Goal: Task Accomplishment & Management: Use online tool/utility

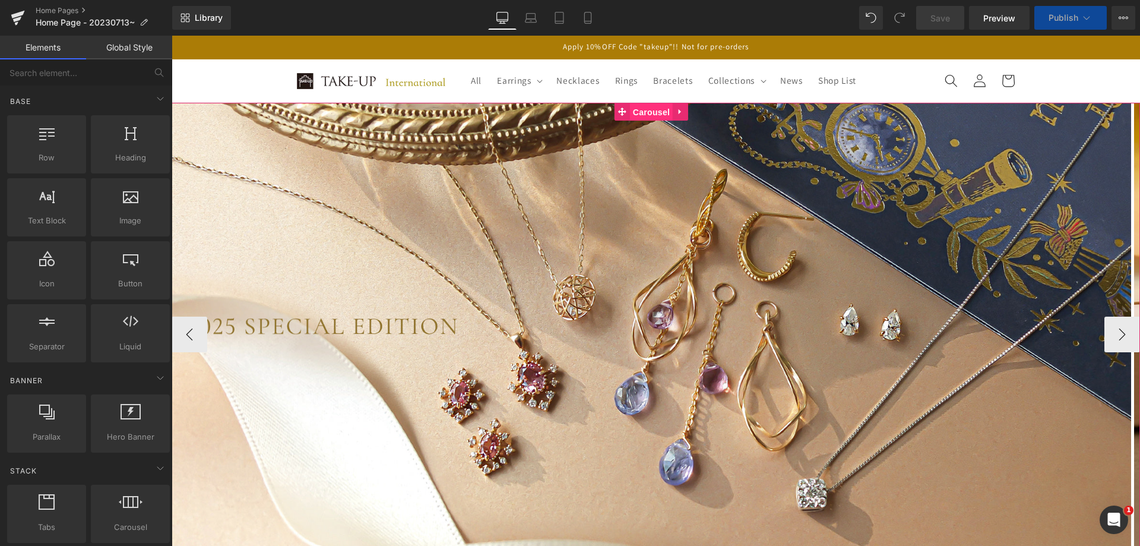
click at [652, 112] on span "Carousel" at bounding box center [651, 112] width 43 height 18
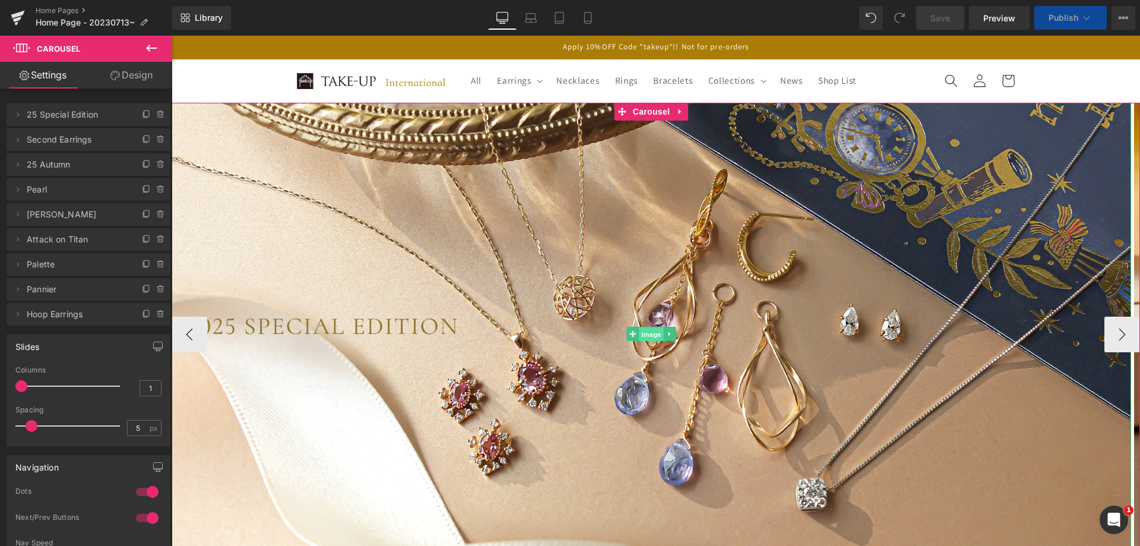
click at [648, 336] on span "Image" at bounding box center [651, 334] width 25 height 14
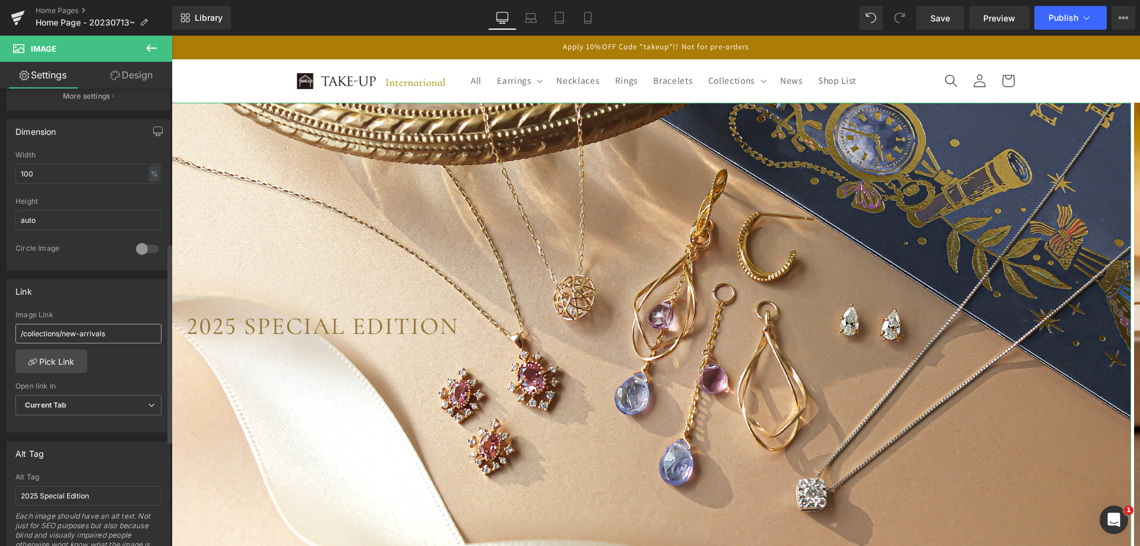
scroll to position [356, 0]
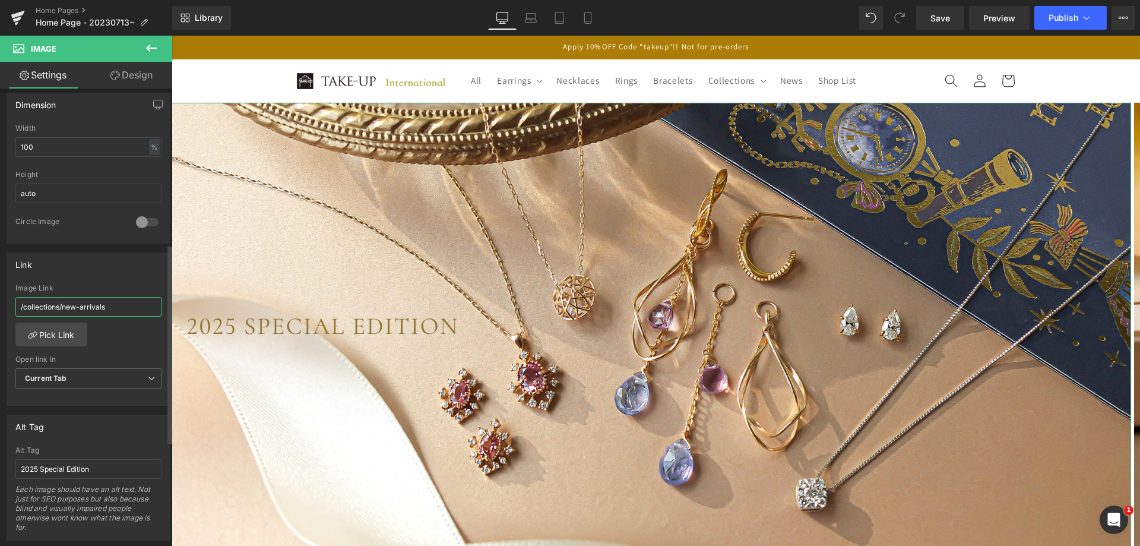
drag, startPoint x: 111, startPoint y: 308, endPoint x: 63, endPoint y: 308, distance: 48.1
click at [63, 308] on input "/collections/new-arrivals" at bounding box center [88, 307] width 146 height 20
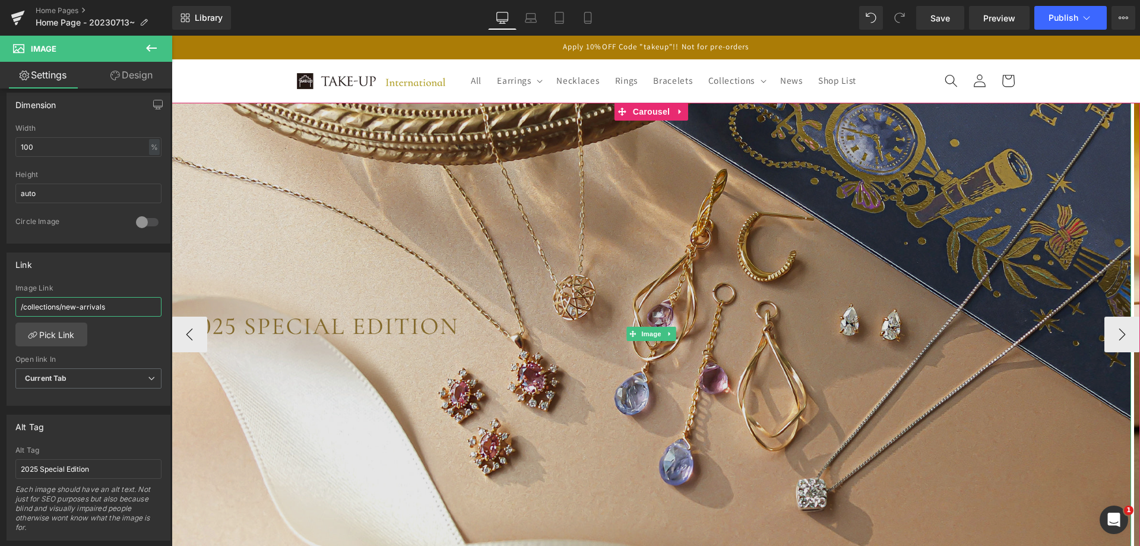
paste input "special-edition-2025"
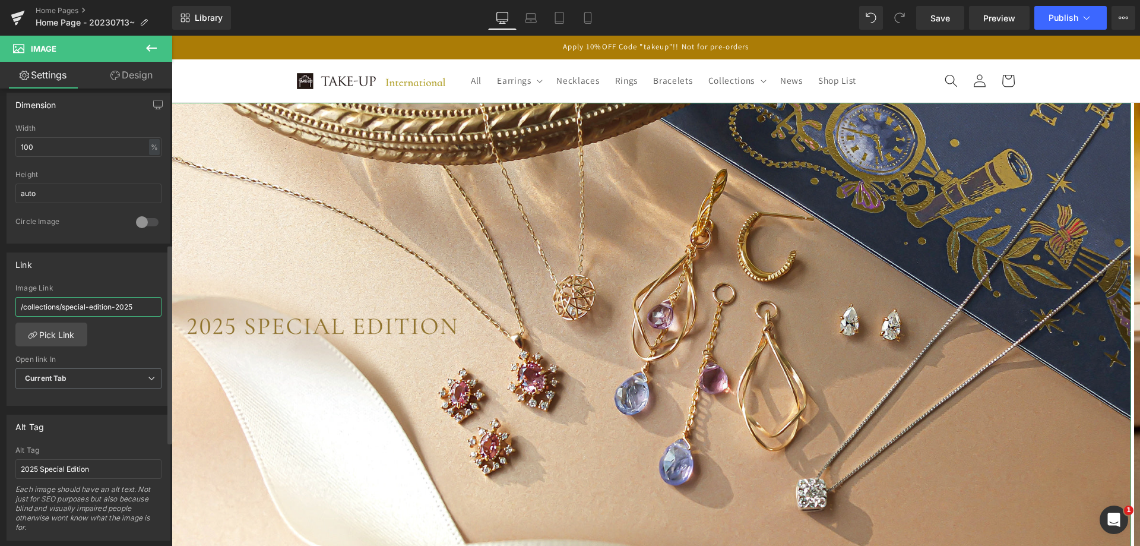
type input "/collections/special-edition-2025"
click at [124, 346] on div "/collections/new-arrivals Image Link /collections/special-edition-2025 Pick Lin…" at bounding box center [88, 345] width 163 height 122
click at [534, 21] on icon at bounding box center [531, 18] width 12 height 12
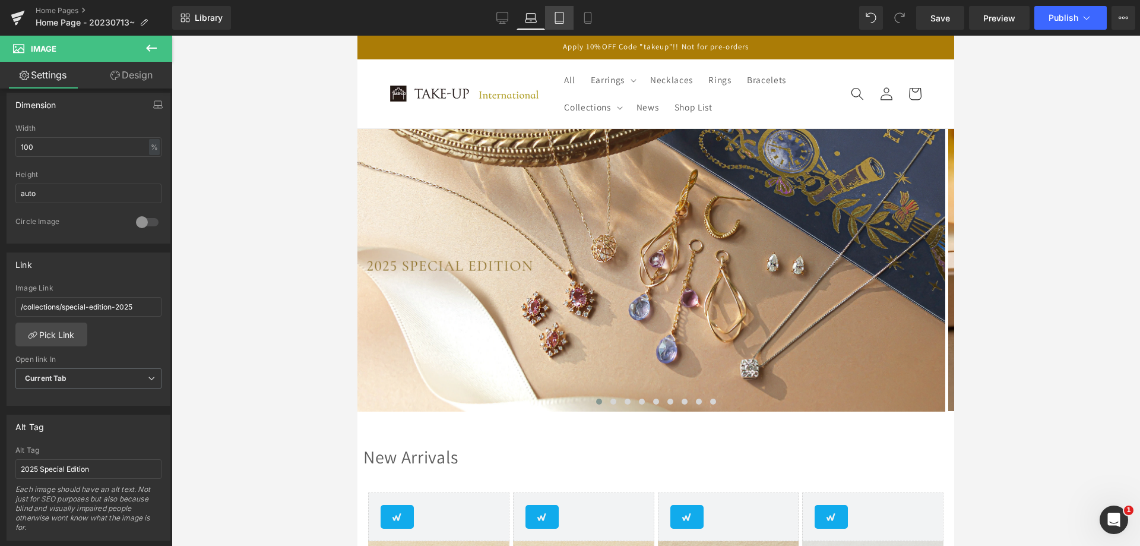
click at [565, 21] on icon at bounding box center [560, 18] width 12 height 12
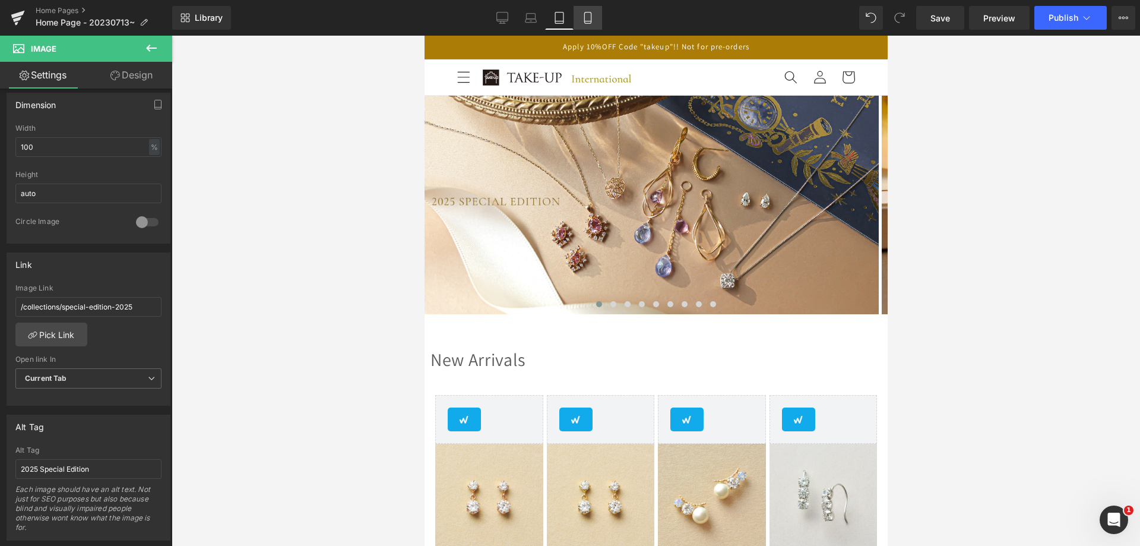
click at [587, 21] on icon at bounding box center [587, 21] width 7 height 0
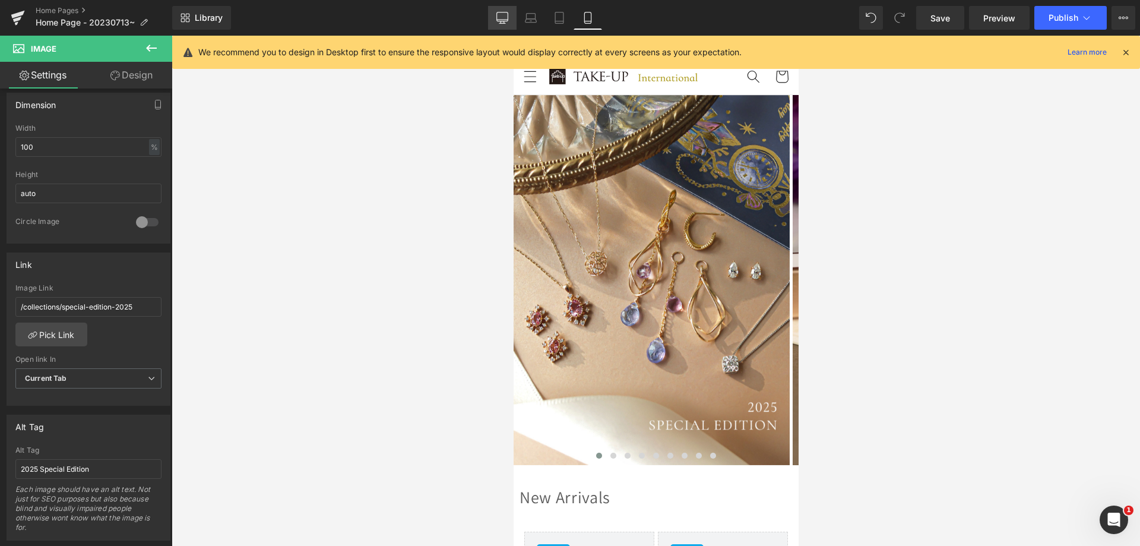
click at [506, 18] on icon at bounding box center [503, 18] width 12 height 12
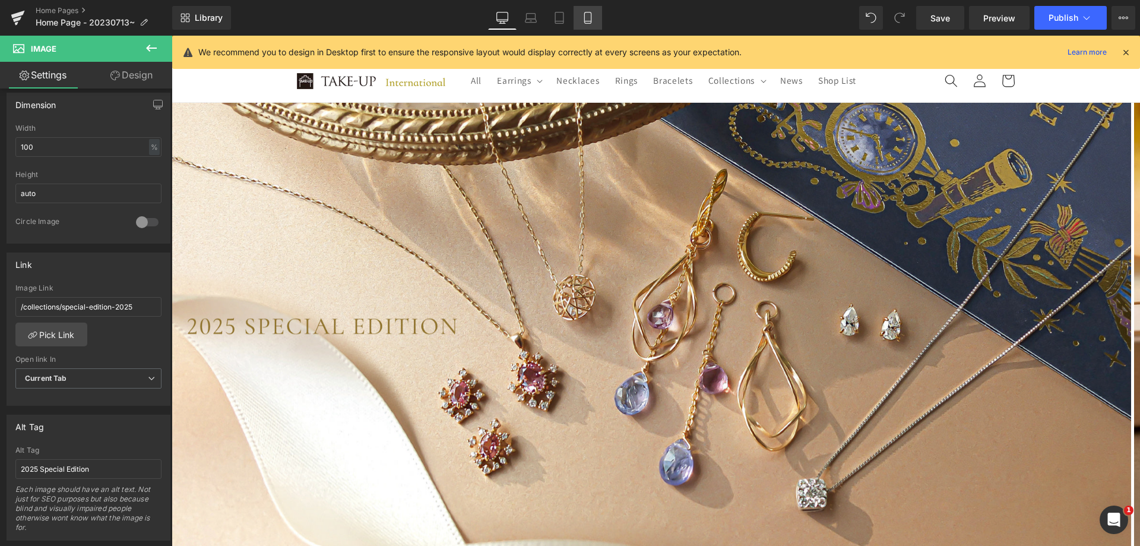
click at [576, 20] on link "Mobile" at bounding box center [588, 18] width 29 height 24
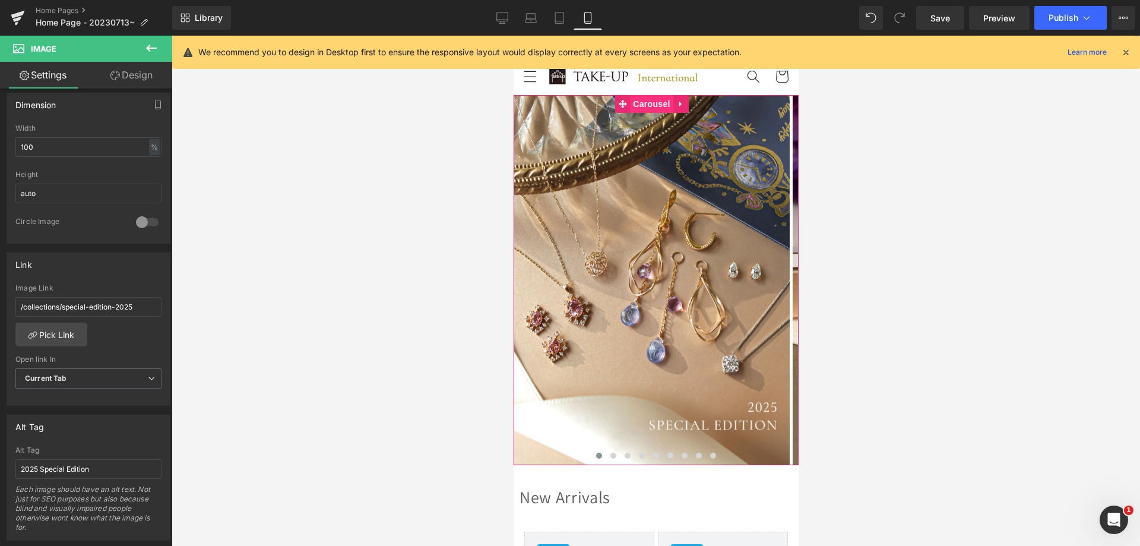
click at [647, 103] on span "Carousel" at bounding box center [651, 104] width 43 height 18
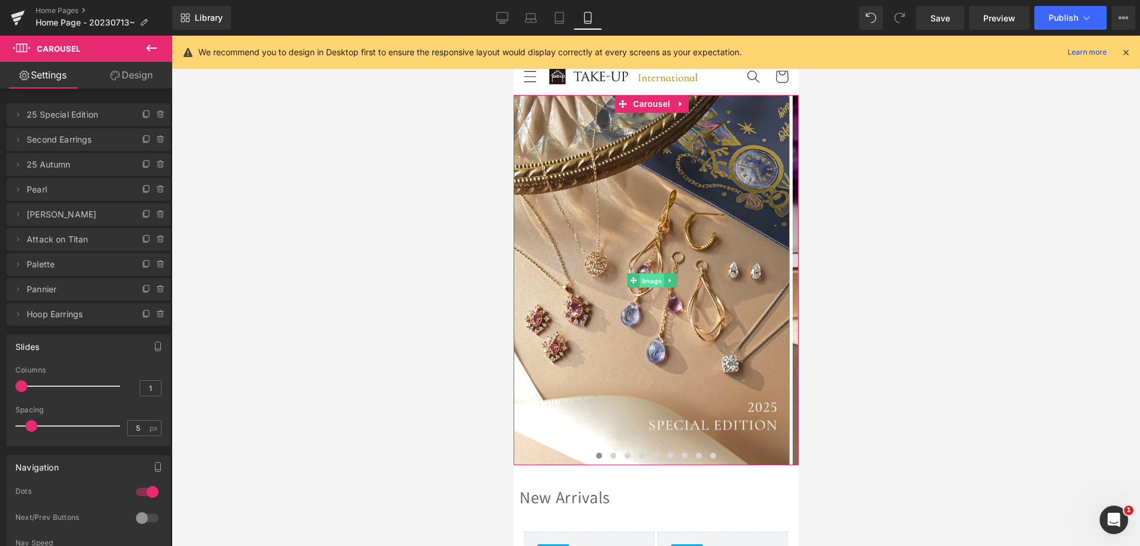
click at [650, 276] on span "Image" at bounding box center [651, 280] width 25 height 14
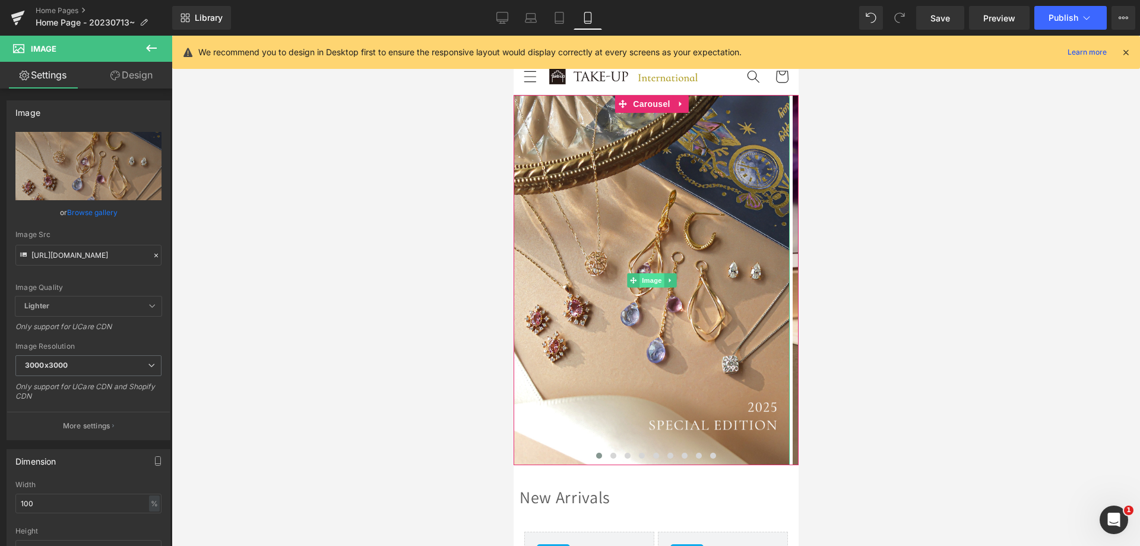
click at [646, 282] on span "Image" at bounding box center [651, 280] width 25 height 14
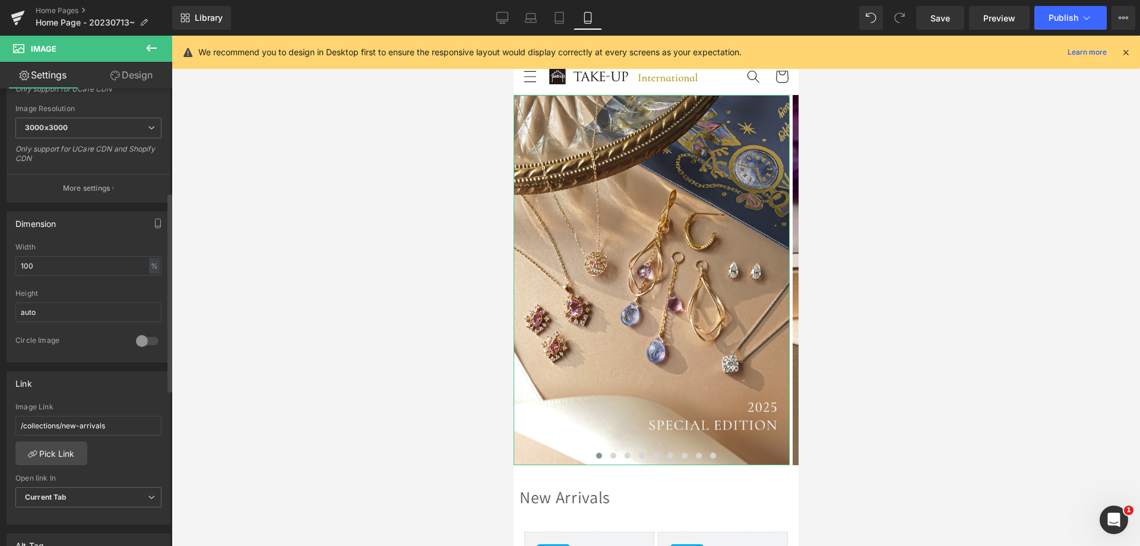
scroll to position [475, 0]
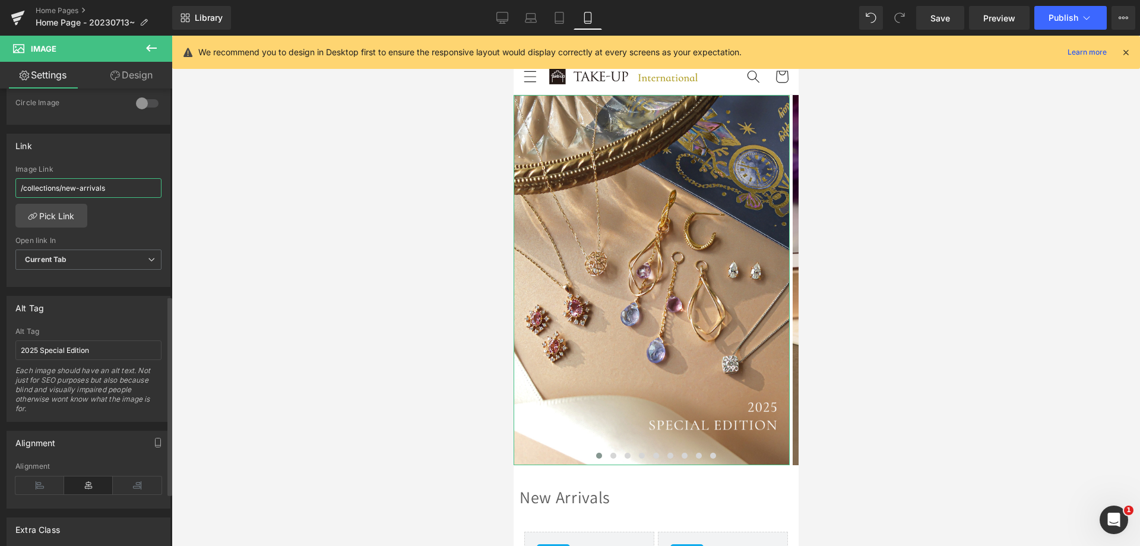
drag, startPoint x: 115, startPoint y: 190, endPoint x: 62, endPoint y: 190, distance: 52.9
click at [62, 190] on input "/collections/new-arrivals" at bounding box center [88, 188] width 146 height 20
paste input "special-edition-2025"
type input "/collections/special-edition-2025"
click at [144, 219] on div "/collections/new-arrivals Image Link /collections/special-edition-2025 Pick Lin…" at bounding box center [88, 226] width 163 height 122
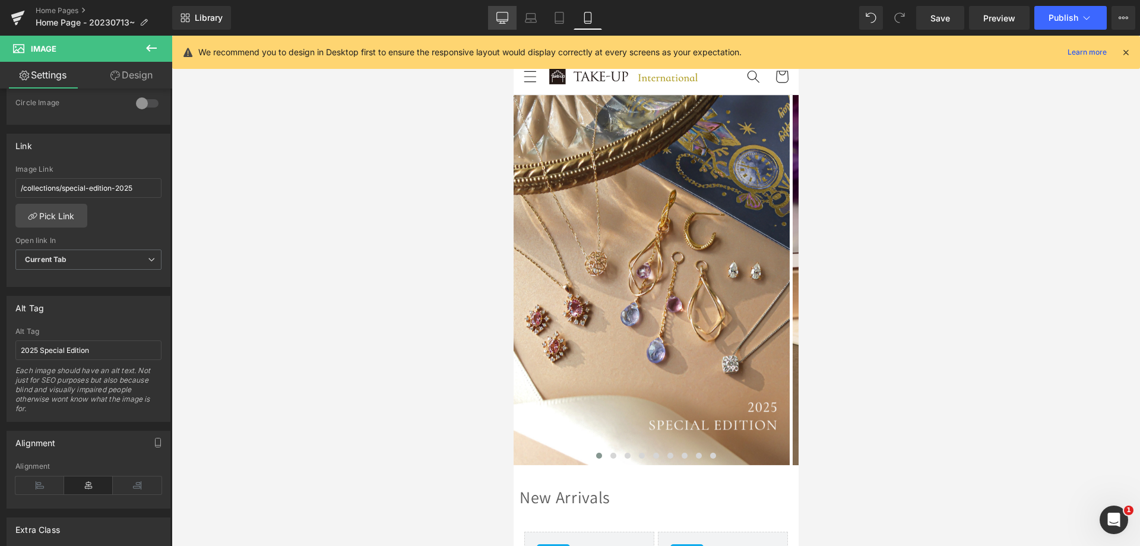
click at [499, 19] on icon at bounding box center [503, 18] width 12 height 12
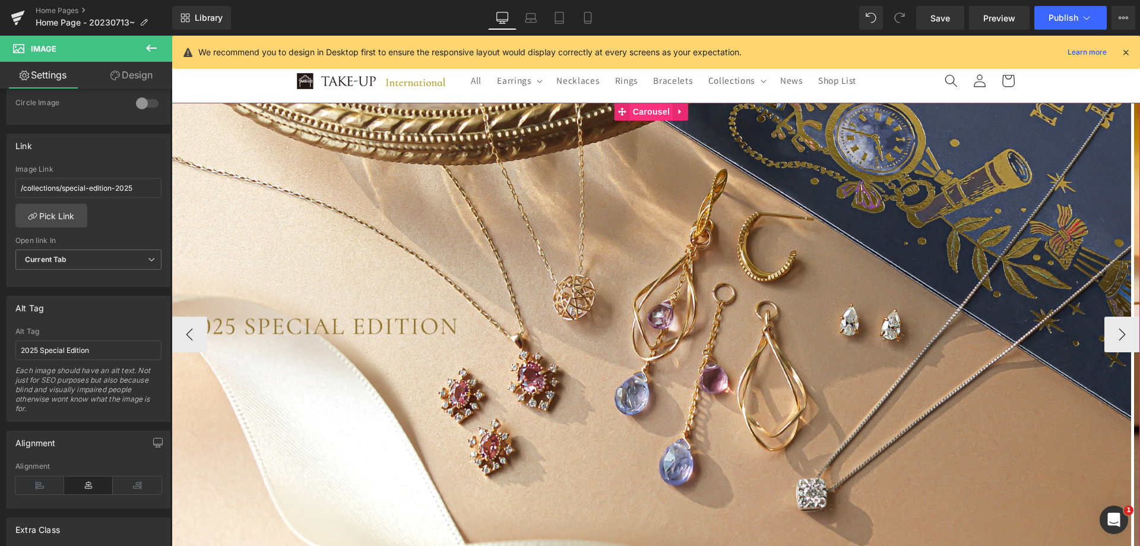
click at [644, 114] on span "Carousel" at bounding box center [651, 112] width 43 height 18
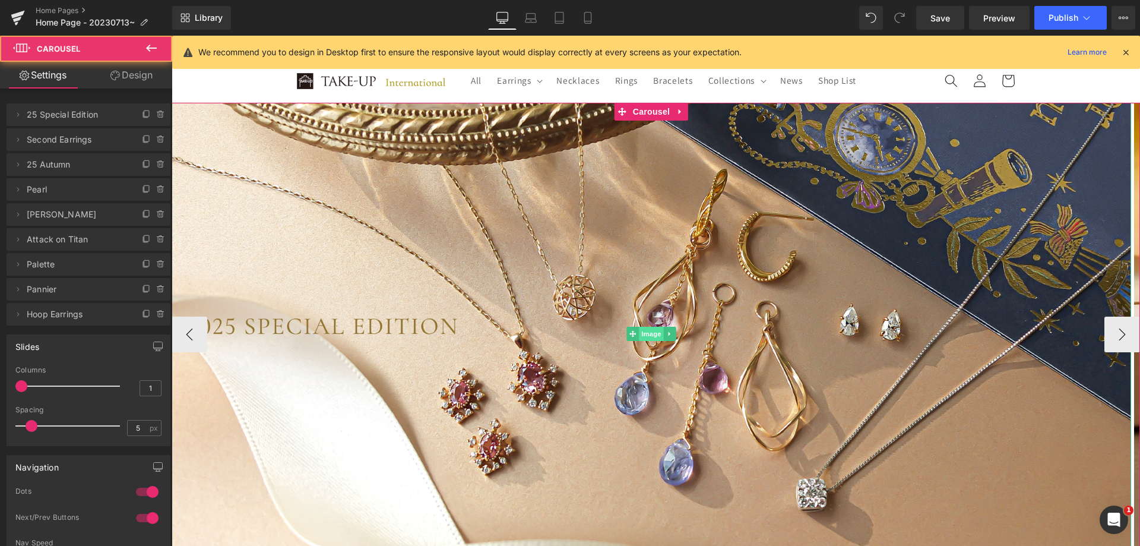
click at [650, 332] on span "Image" at bounding box center [651, 334] width 25 height 14
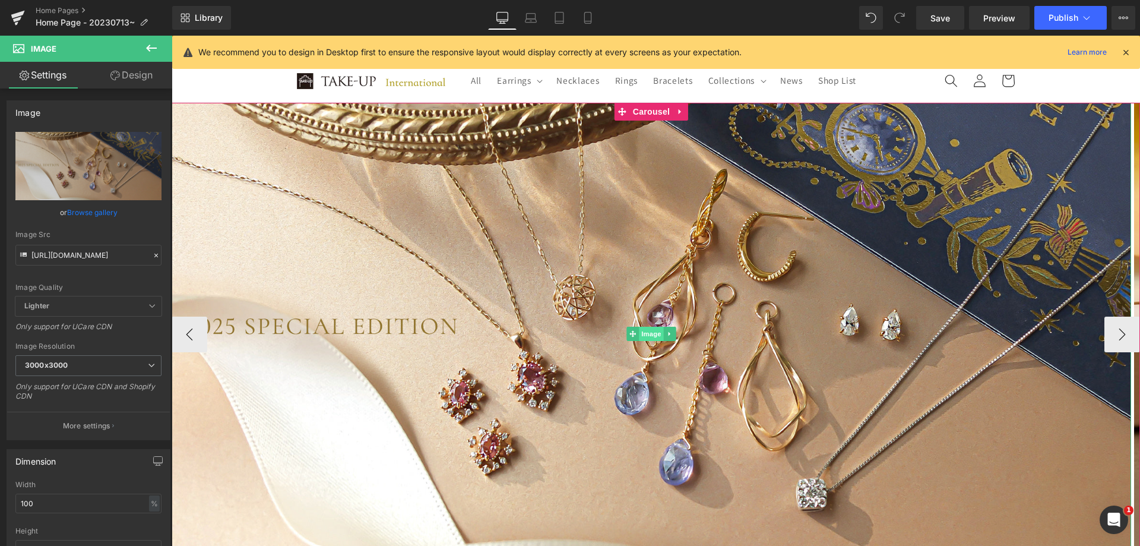
click at [651, 335] on span "Image" at bounding box center [651, 334] width 25 height 14
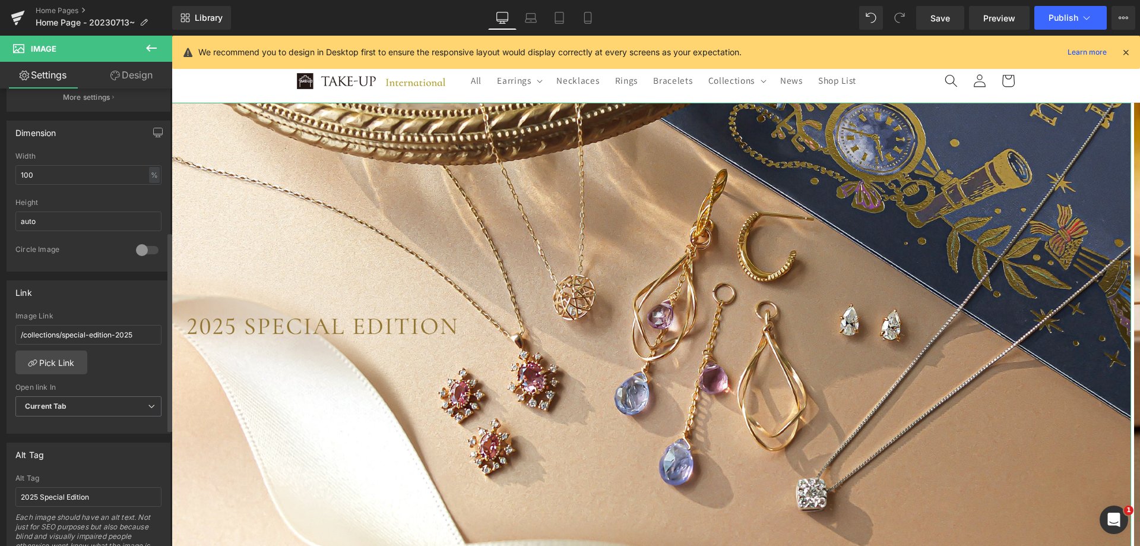
scroll to position [356, 0]
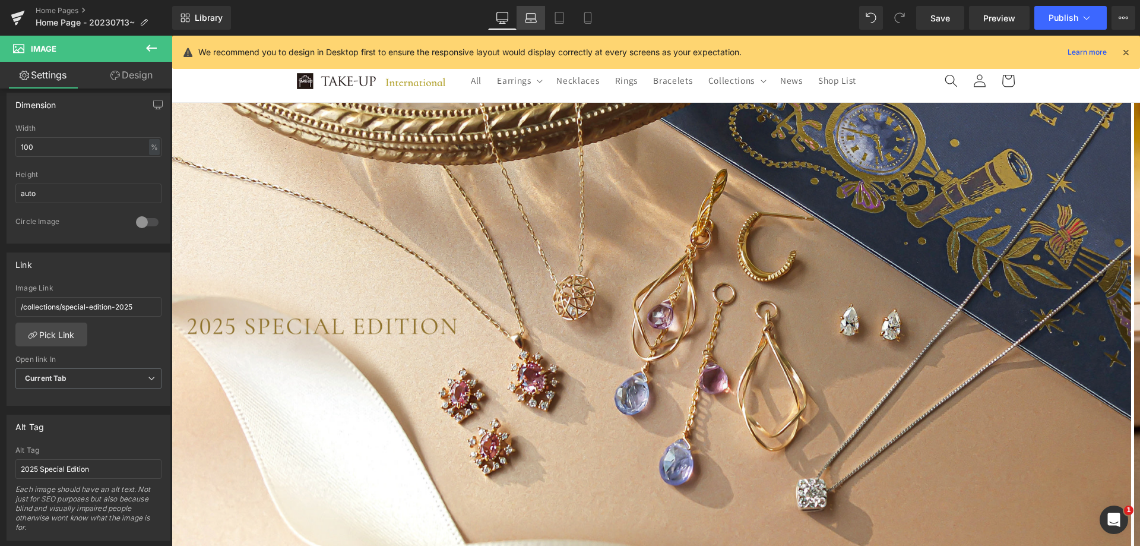
click at [535, 26] on link "Laptop" at bounding box center [531, 18] width 29 height 24
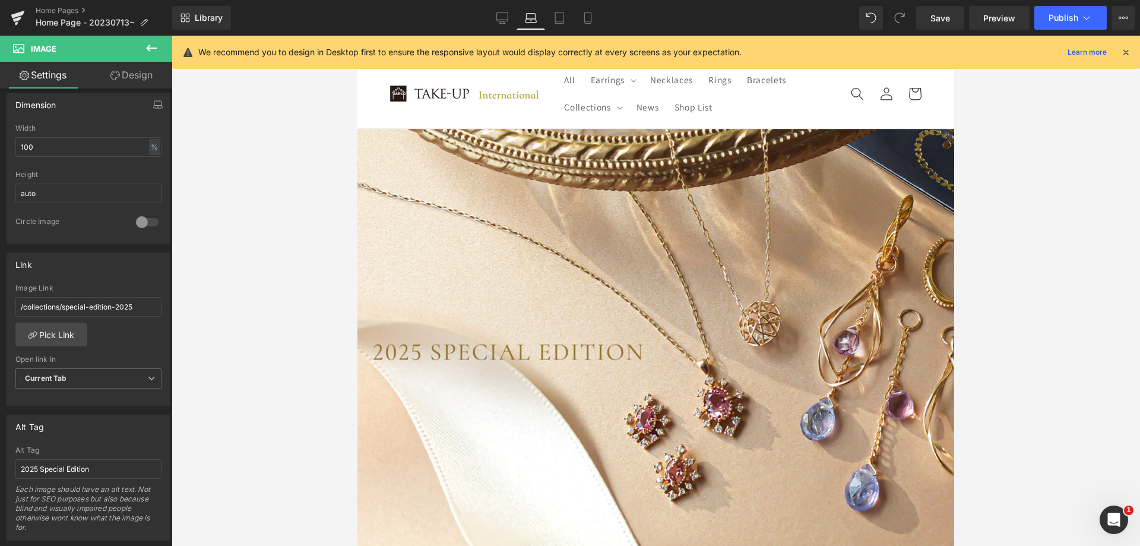
scroll to position [26, 0]
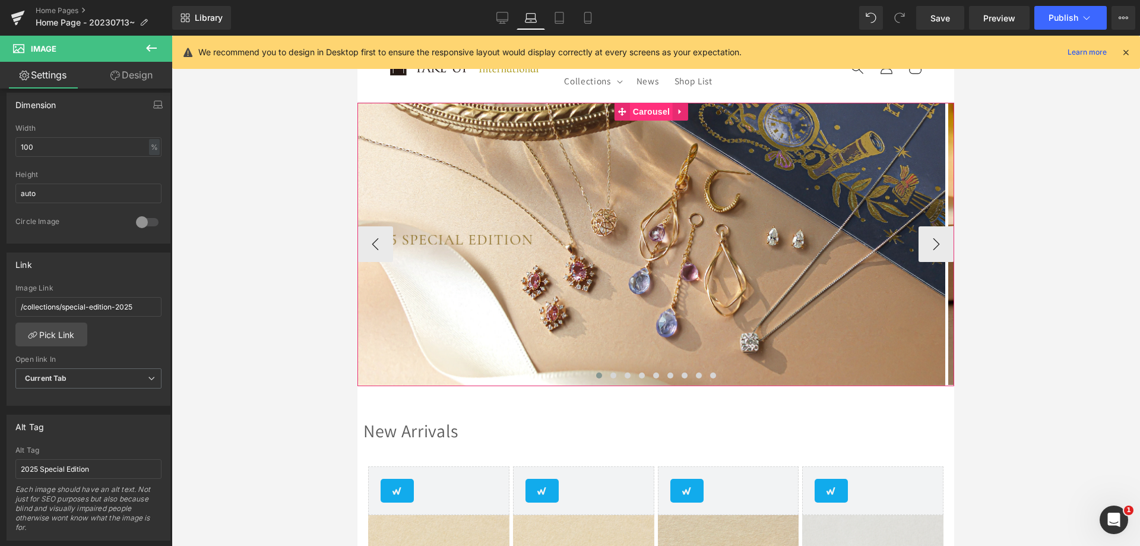
click at [660, 108] on span "Carousel" at bounding box center [651, 112] width 43 height 18
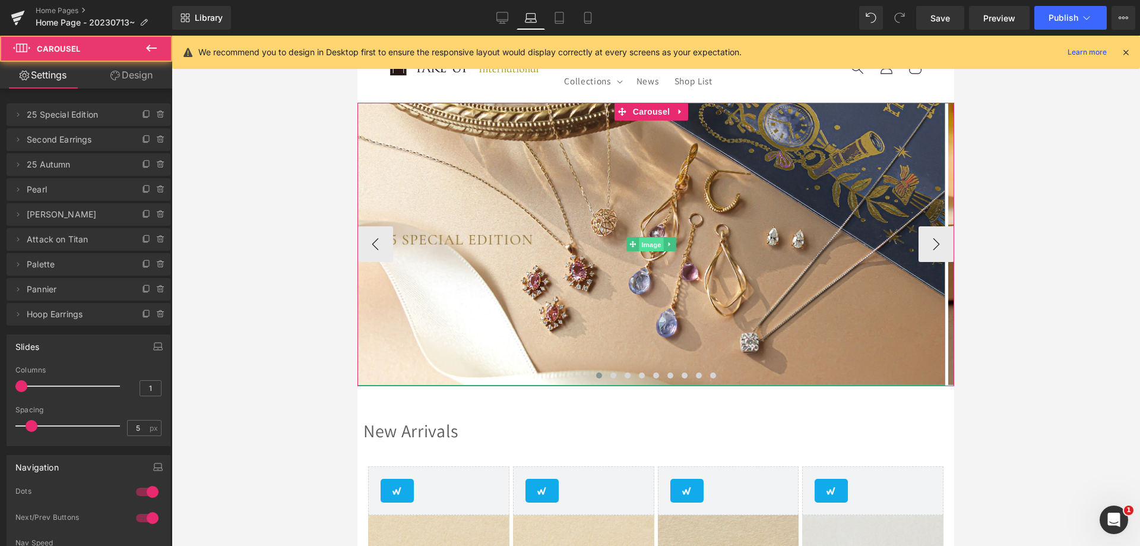
click at [649, 241] on span "Image" at bounding box center [651, 244] width 25 height 14
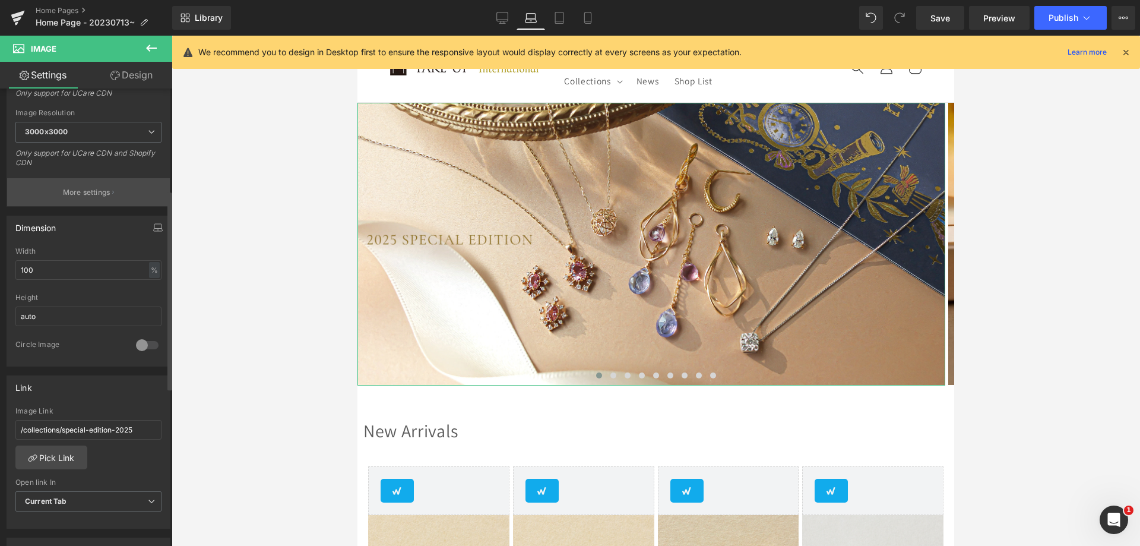
scroll to position [297, 0]
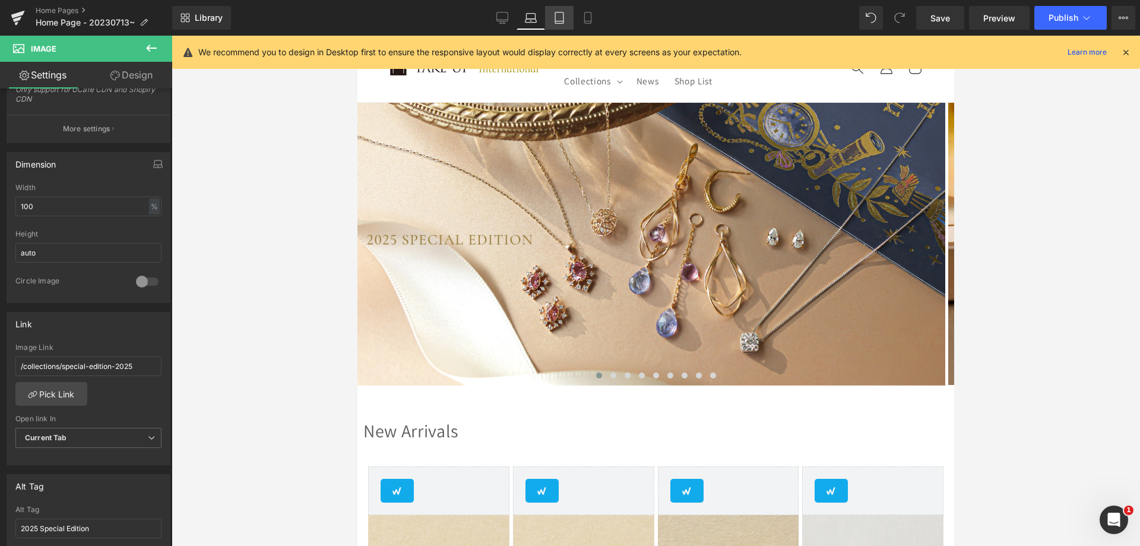
click at [560, 19] on icon at bounding box center [560, 18] width 12 height 12
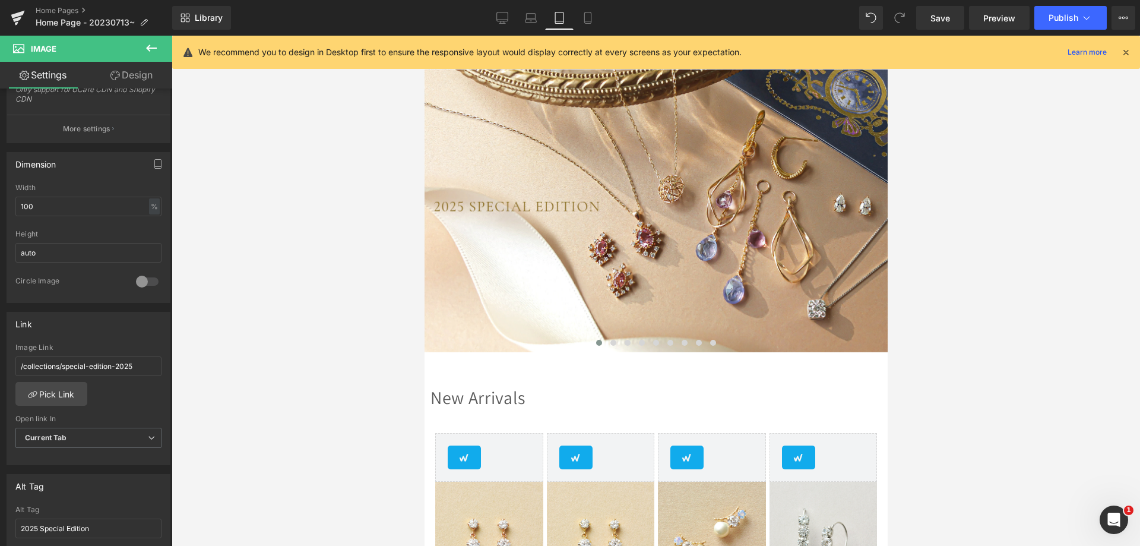
scroll to position [0, 0]
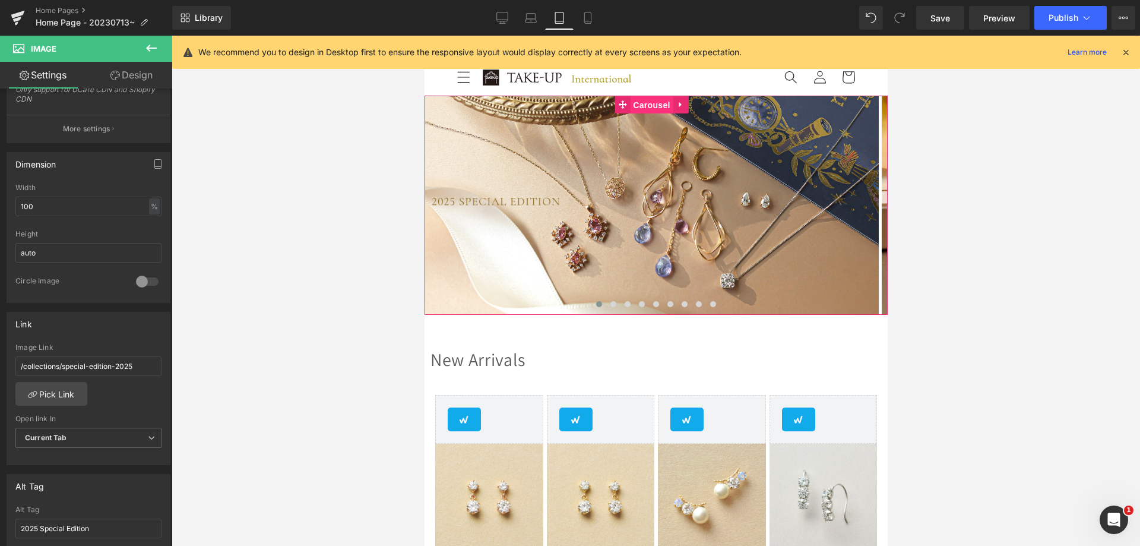
click at [645, 103] on span "Carousel" at bounding box center [651, 105] width 43 height 18
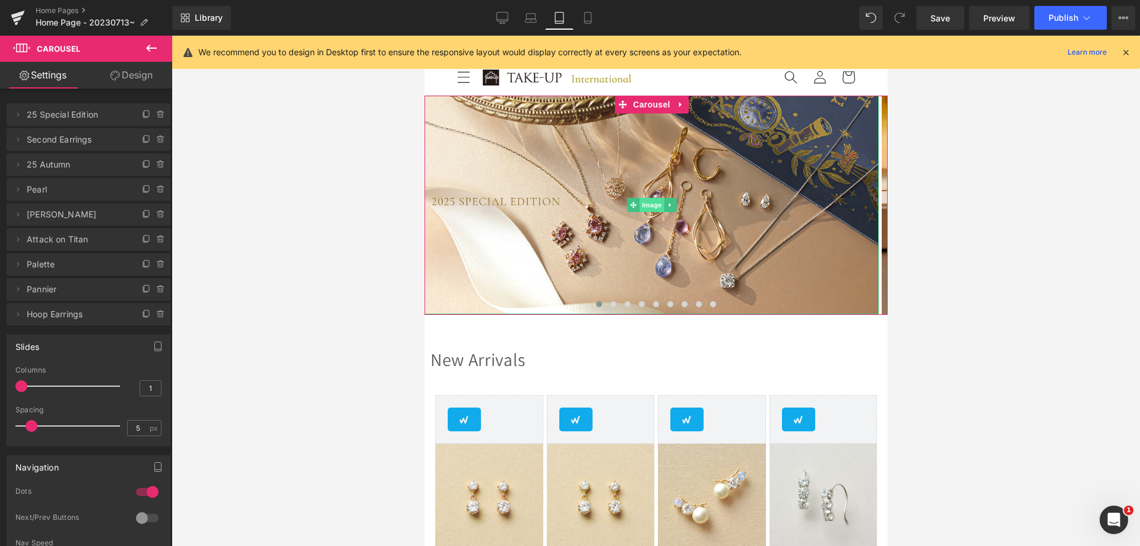
click at [649, 207] on span "Image" at bounding box center [651, 205] width 25 height 14
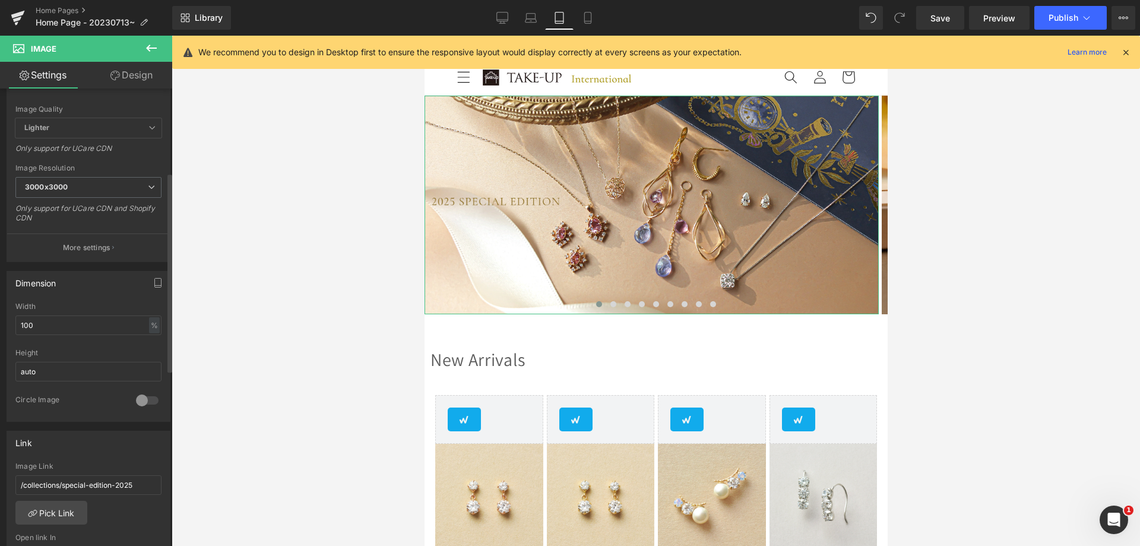
scroll to position [356, 0]
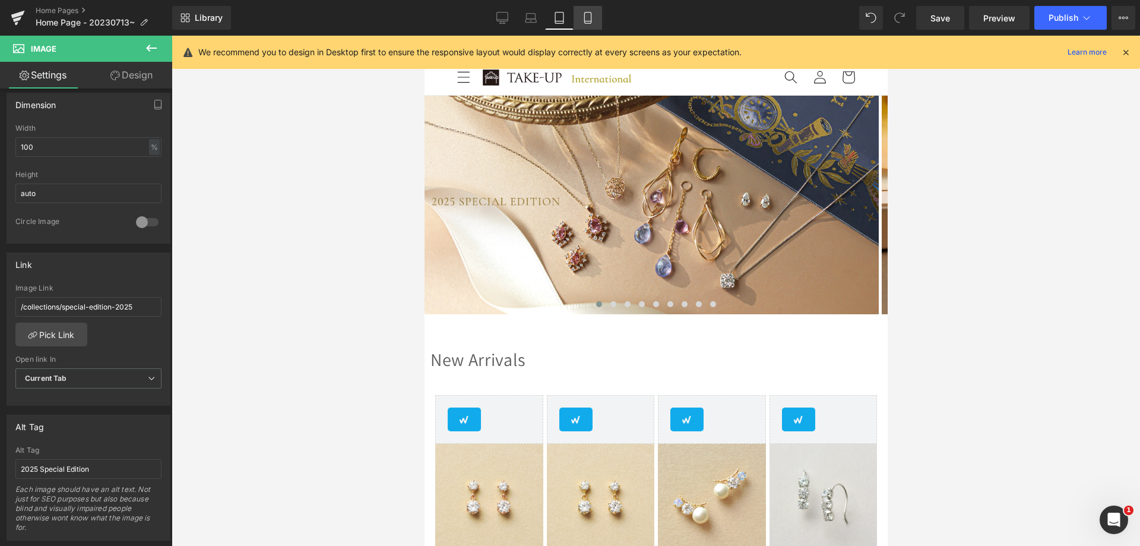
click at [583, 19] on icon at bounding box center [588, 18] width 12 height 12
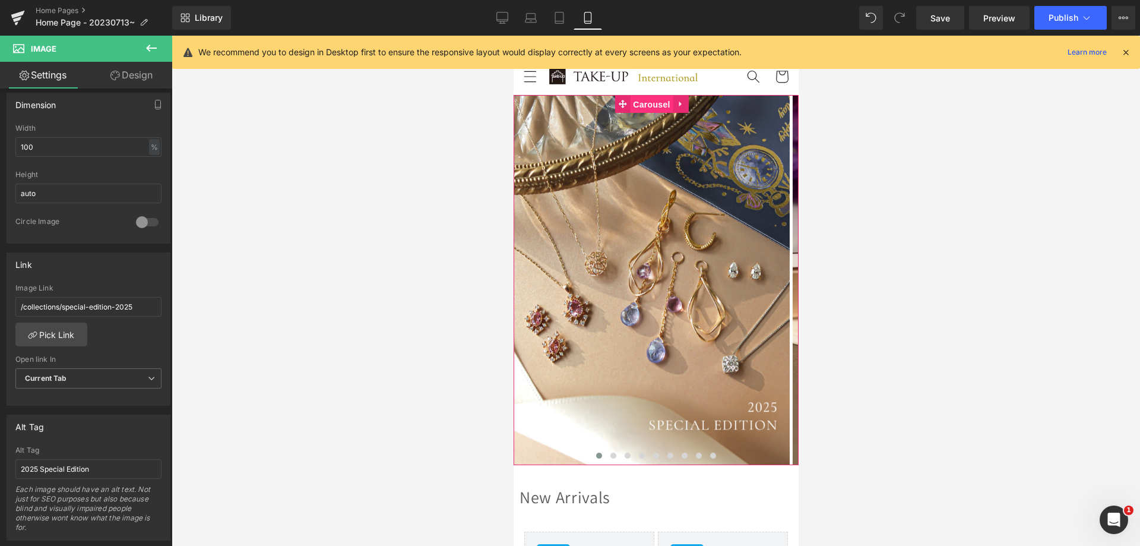
click at [648, 100] on span "Carousel" at bounding box center [651, 105] width 43 height 18
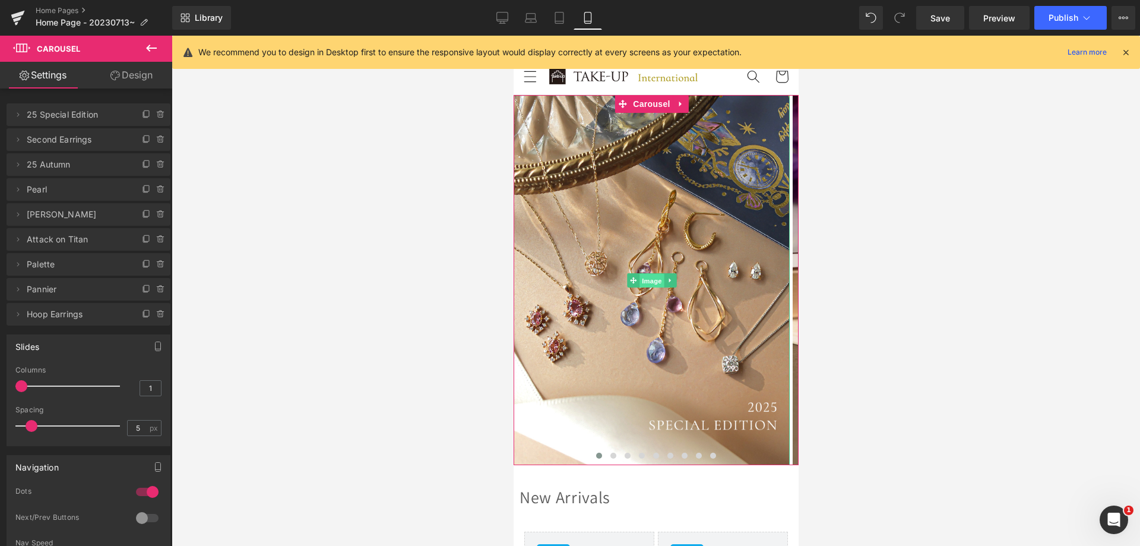
click at [653, 283] on span "Image" at bounding box center [651, 280] width 25 height 14
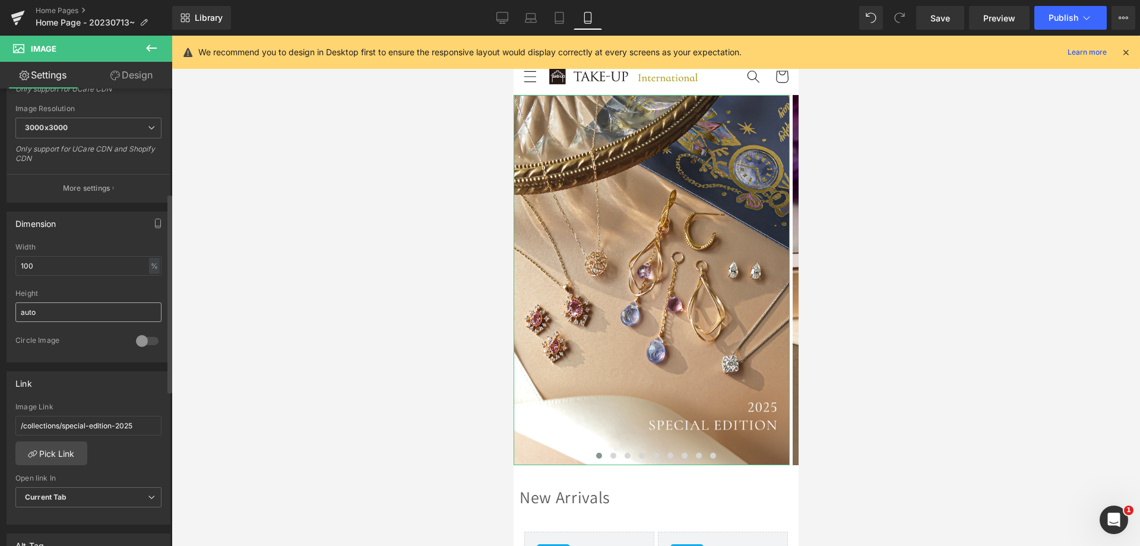
scroll to position [416, 0]
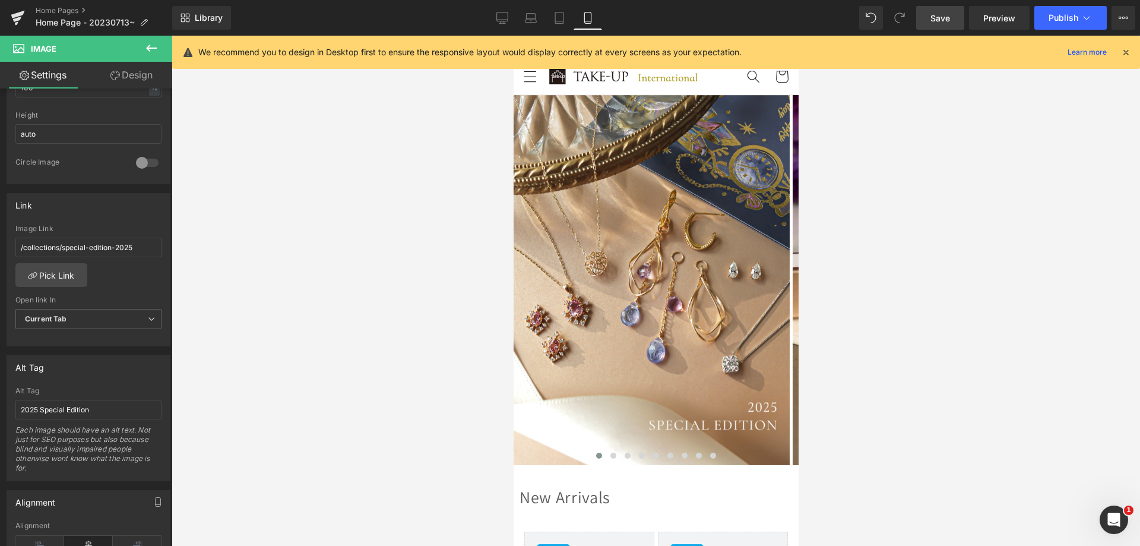
click at [939, 17] on span "Save" at bounding box center [941, 18] width 20 height 12
